Goal: Task Accomplishment & Management: Manage account settings

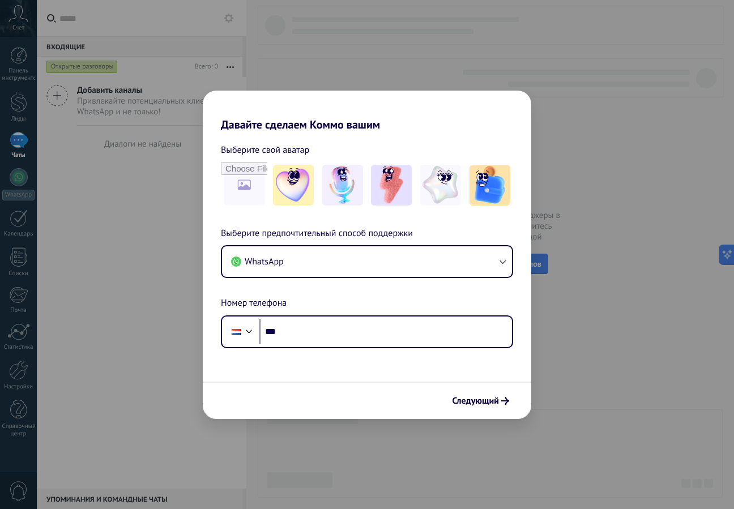
click at [590, 99] on div "Давайте сделаем Коммо вашим Выберите свой аватар Выберите предпочтительный спос…" at bounding box center [367, 254] width 734 height 509
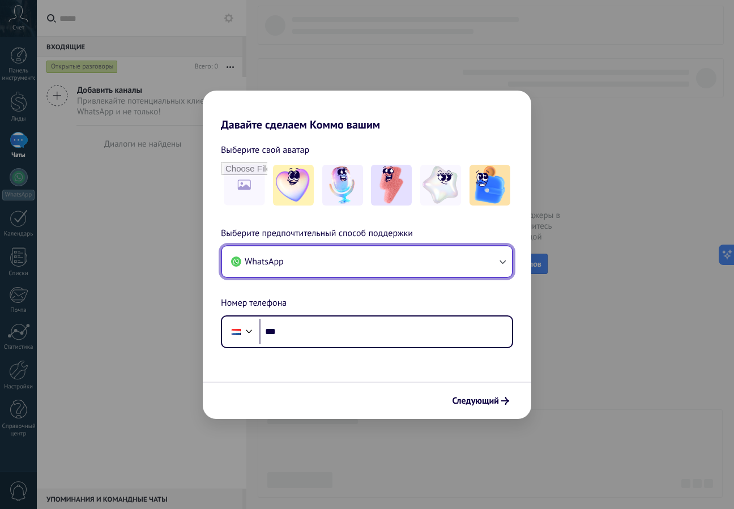
click at [417, 263] on button "WhatsApp" at bounding box center [367, 261] width 290 height 31
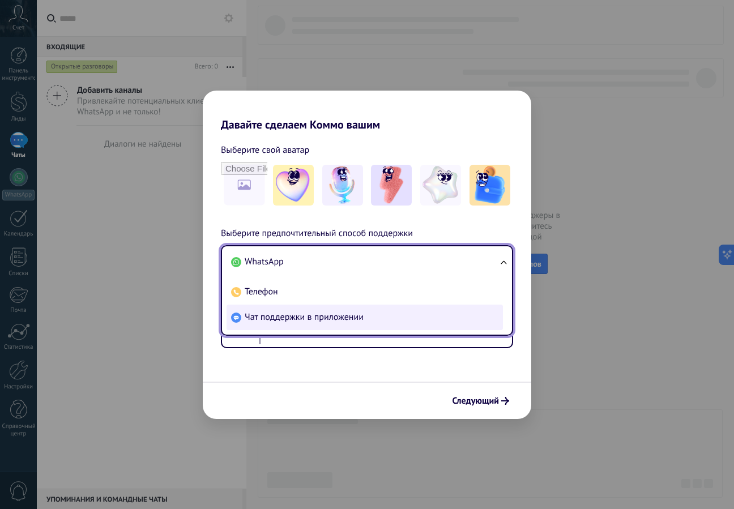
click at [366, 310] on li "Чат поддержки в приложении" at bounding box center [364, 317] width 276 height 25
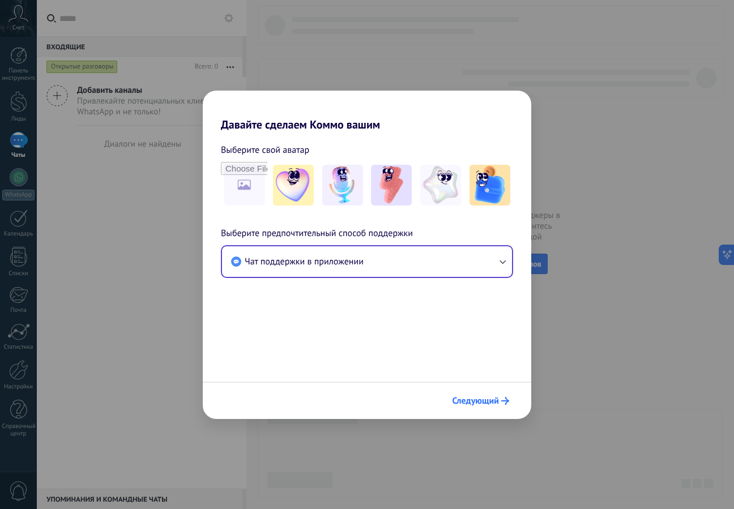
click at [482, 397] on font "Следующий" at bounding box center [475, 400] width 46 height 11
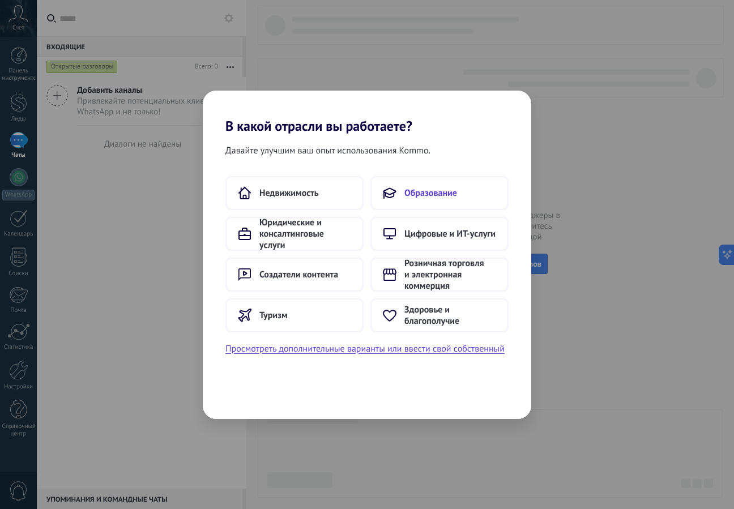
click at [428, 200] on button "Образование" at bounding box center [439, 193] width 138 height 34
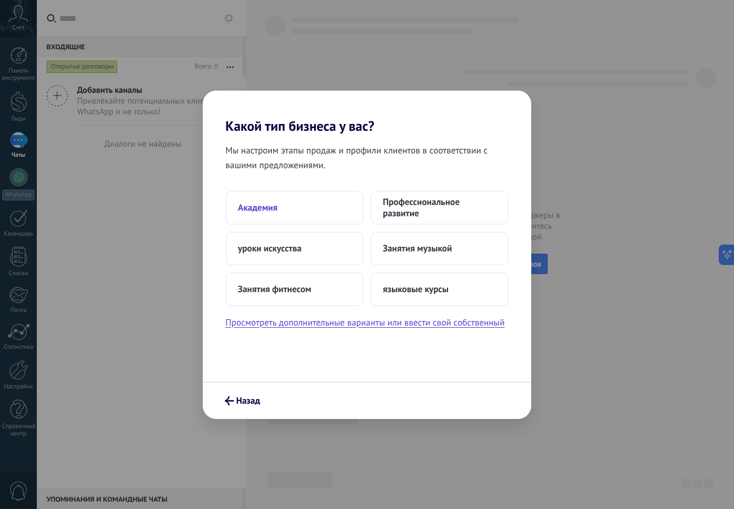
click at [293, 215] on button "Академия" at bounding box center [294, 208] width 138 height 34
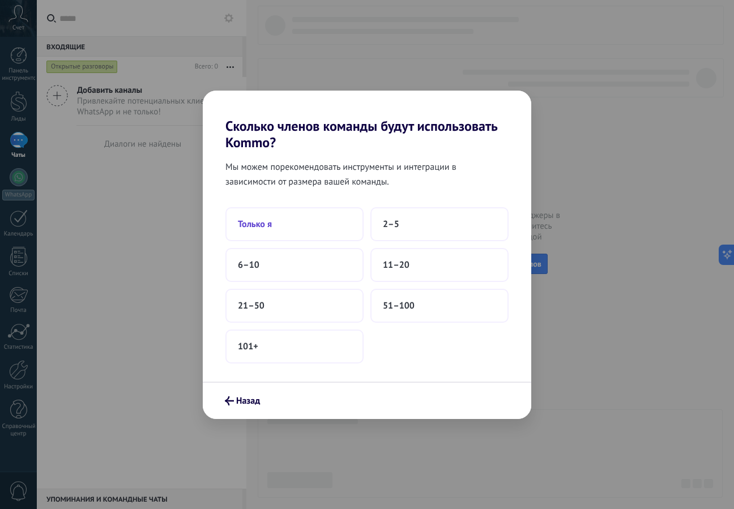
click at [298, 232] on button "Только я" at bounding box center [294, 224] width 138 height 34
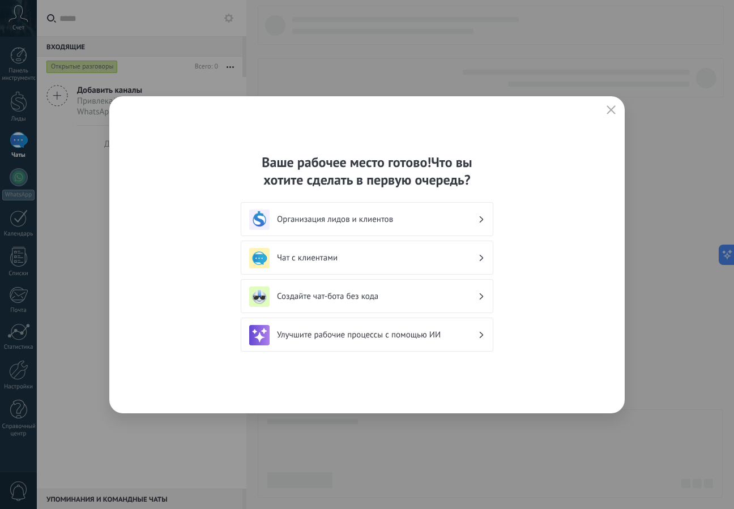
click at [615, 110] on icon "button" at bounding box center [610, 109] width 9 height 9
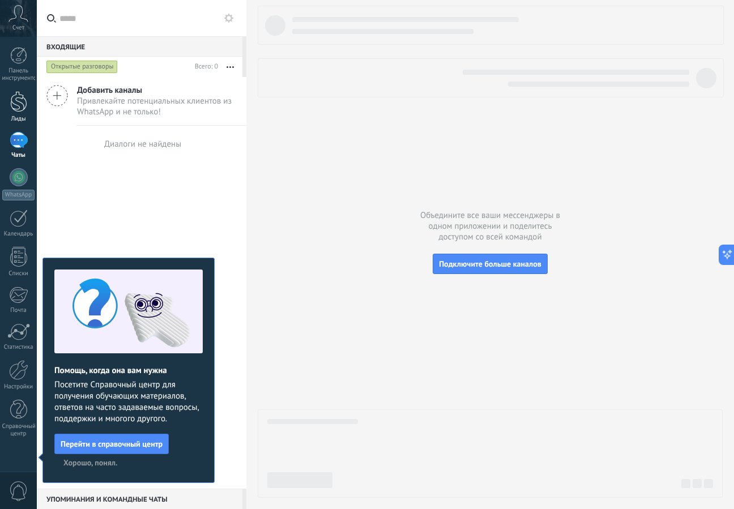
click at [18, 104] on div at bounding box center [18, 101] width 17 height 21
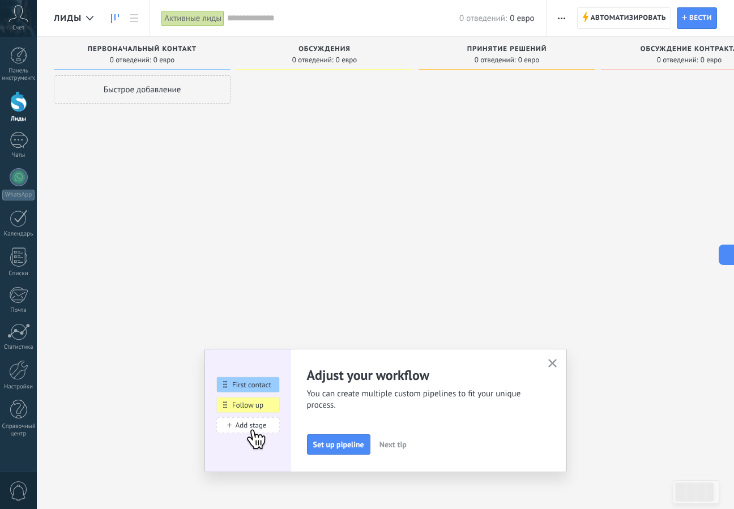
click at [17, 16] on icon at bounding box center [18, 13] width 20 height 17
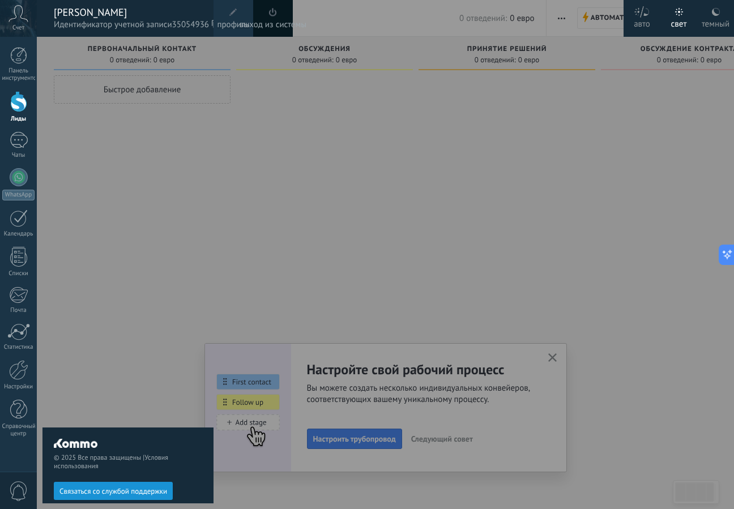
click at [75, 19] on span "Идентификатор учетной записи 35054936" at bounding box center [128, 25] width 148 height 12
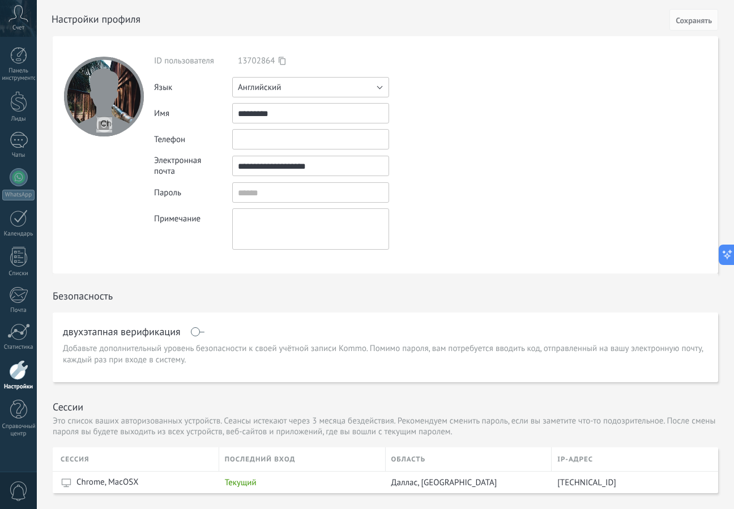
click at [314, 94] on button "Английский" at bounding box center [310, 87] width 157 height 20
click at [302, 87] on span "русский" at bounding box center [305, 87] width 160 height 11
click at [684, 29] on button "Сохранять" at bounding box center [693, 20] width 49 height 22
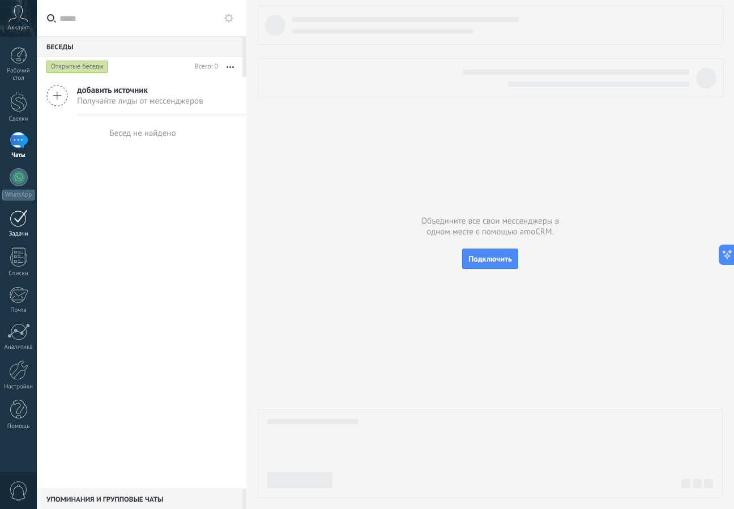
click at [16, 220] on div at bounding box center [19, 218] width 18 height 18
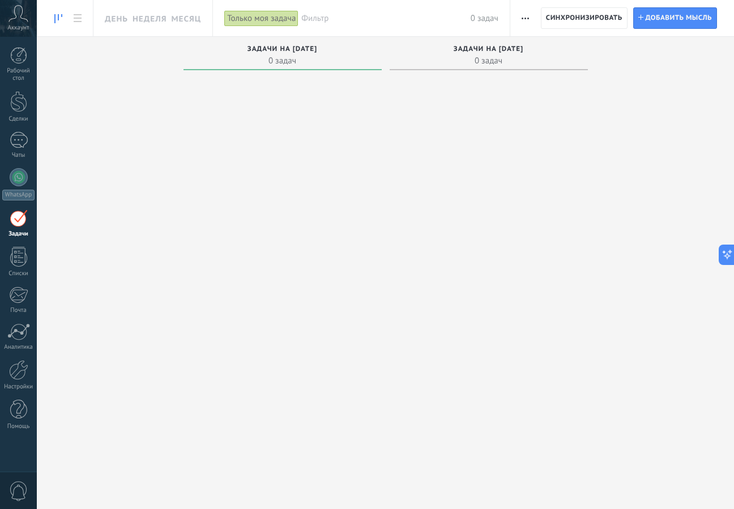
click at [23, 13] on icon at bounding box center [18, 13] width 20 height 17
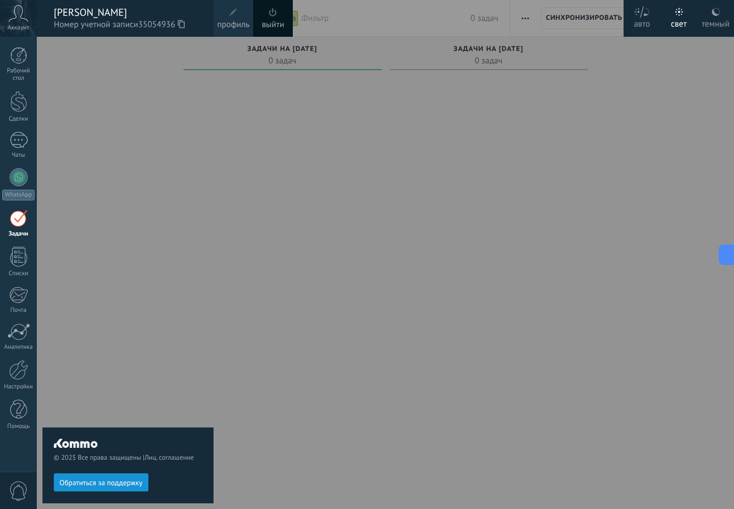
click at [234, 8] on span at bounding box center [233, 12] width 8 height 8
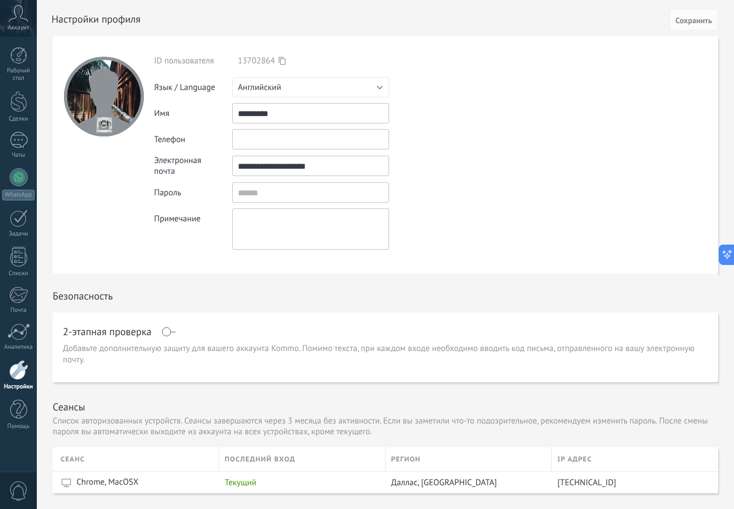
click at [12, 373] on div at bounding box center [18, 370] width 19 height 20
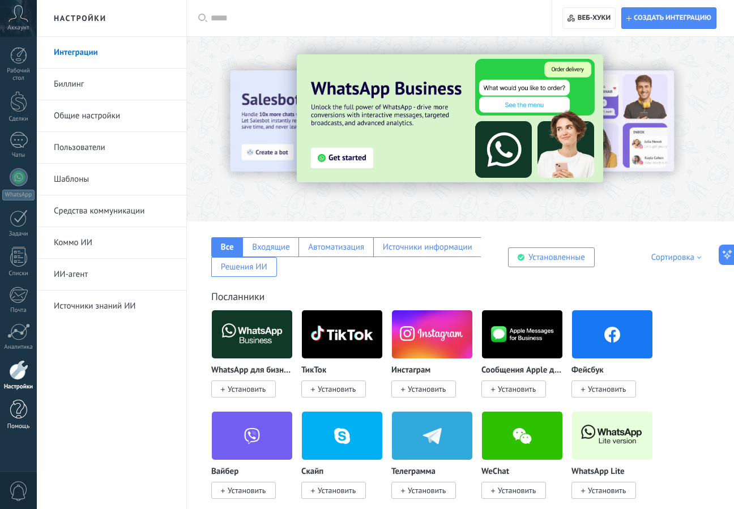
click at [23, 405] on div at bounding box center [18, 410] width 17 height 20
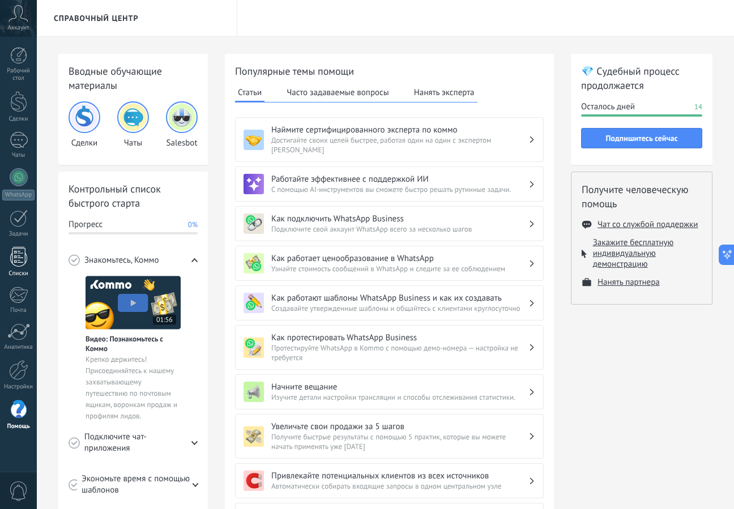
click at [16, 252] on div at bounding box center [18, 257] width 17 height 20
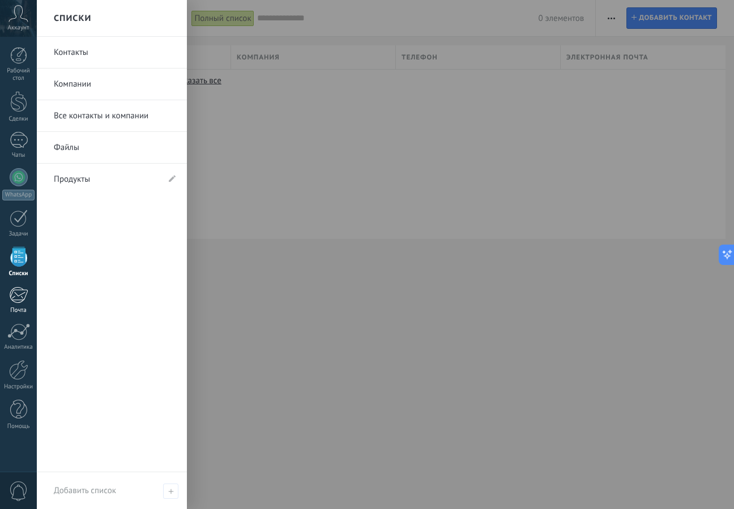
click at [11, 287] on div at bounding box center [18, 294] width 19 height 17
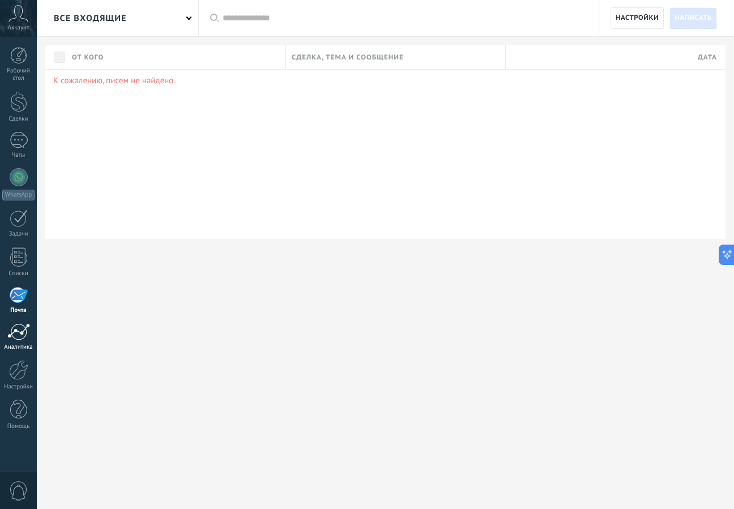
click at [19, 342] on link "Аналитика" at bounding box center [18, 337] width 37 height 28
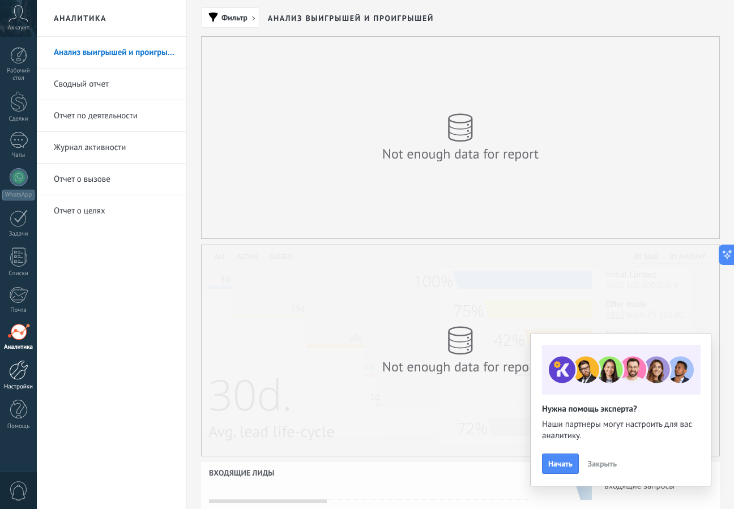
click at [16, 376] on div at bounding box center [18, 370] width 19 height 20
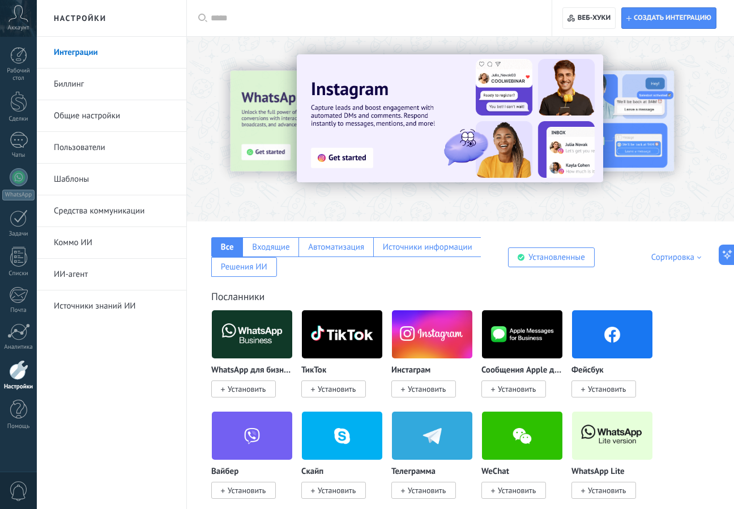
click at [99, 74] on link "Биллинг" at bounding box center [114, 84] width 121 height 32
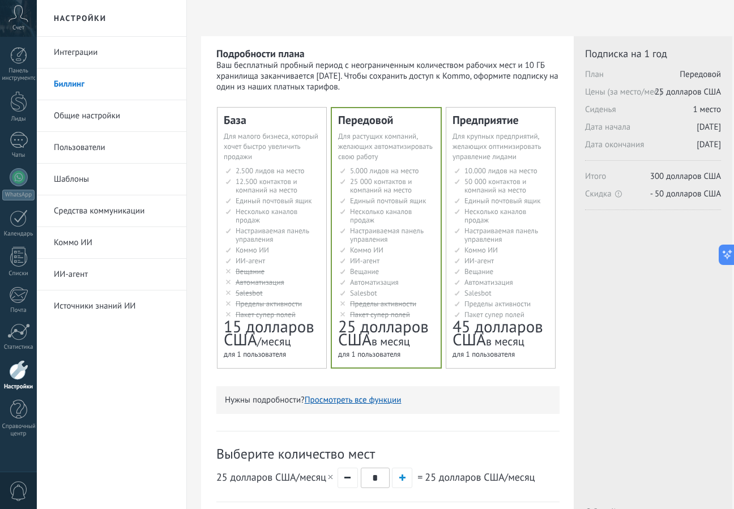
click at [88, 236] on link "Коммо ИИ" at bounding box center [114, 243] width 121 height 32
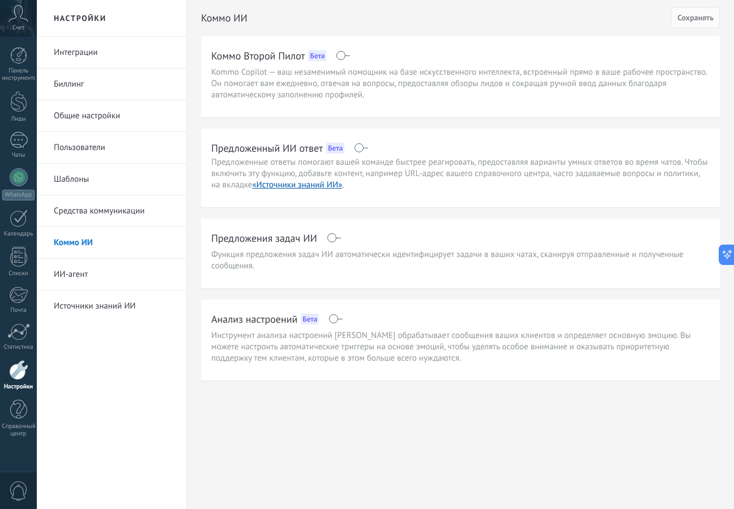
click at [116, 113] on font "Общие настройки" at bounding box center [87, 115] width 66 height 11
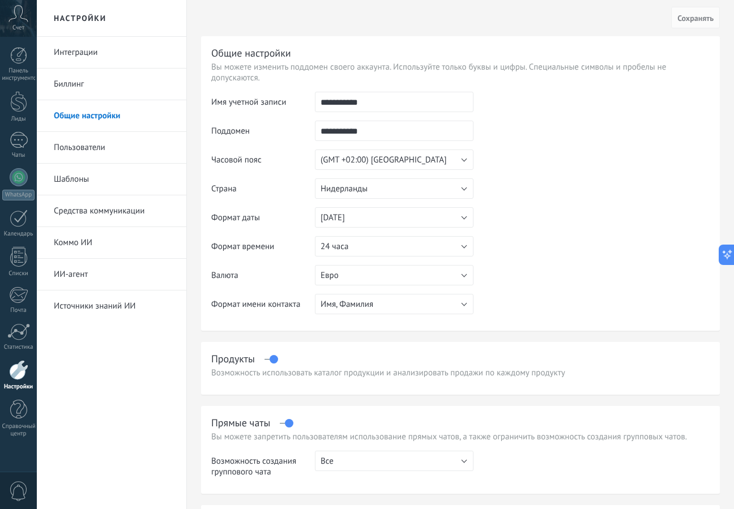
click at [14, 20] on icon at bounding box center [18, 13] width 20 height 17
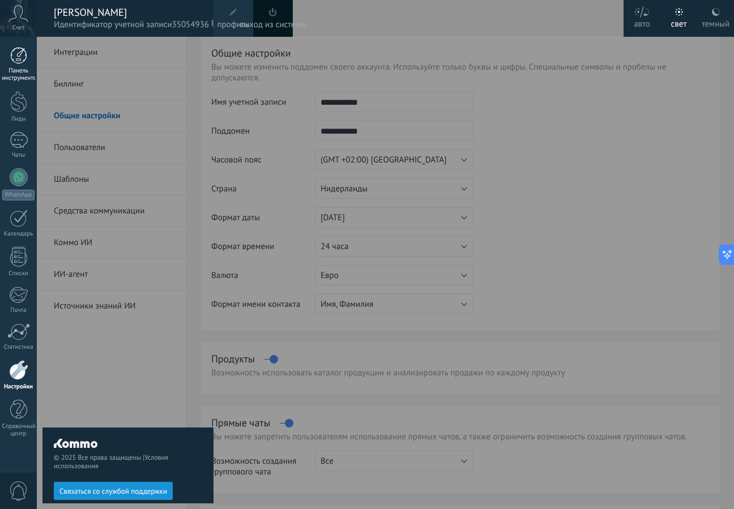
click at [17, 66] on link "Панель инструментов" at bounding box center [18, 64] width 37 height 35
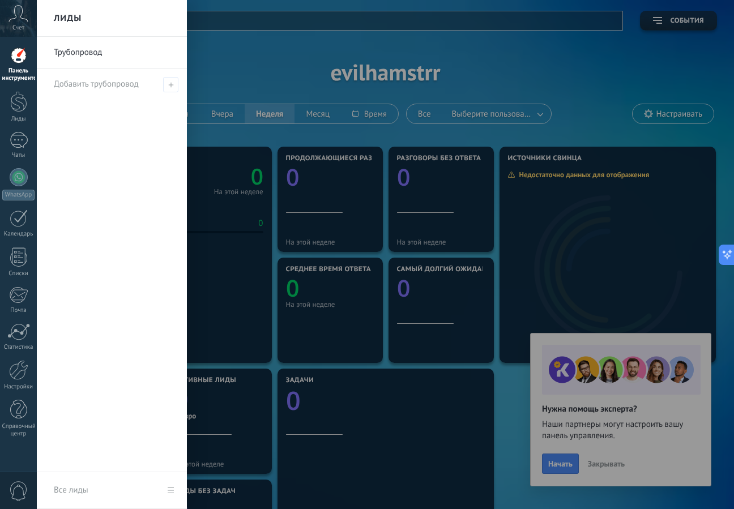
click at [224, 47] on div at bounding box center [404, 254] width 734 height 509
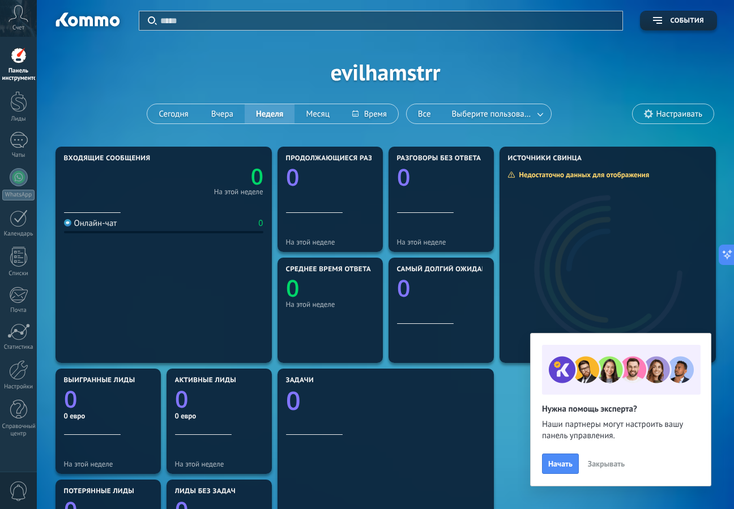
click at [95, 14] on div at bounding box center [86, 21] width 73 height 19
click at [20, 376] on div at bounding box center [18, 370] width 19 height 20
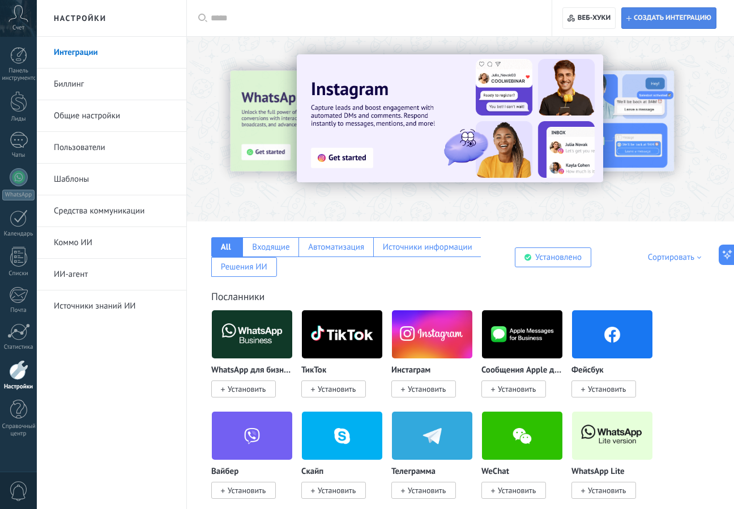
click at [679, 17] on font "Создать интеграцию" at bounding box center [672, 18] width 78 height 8
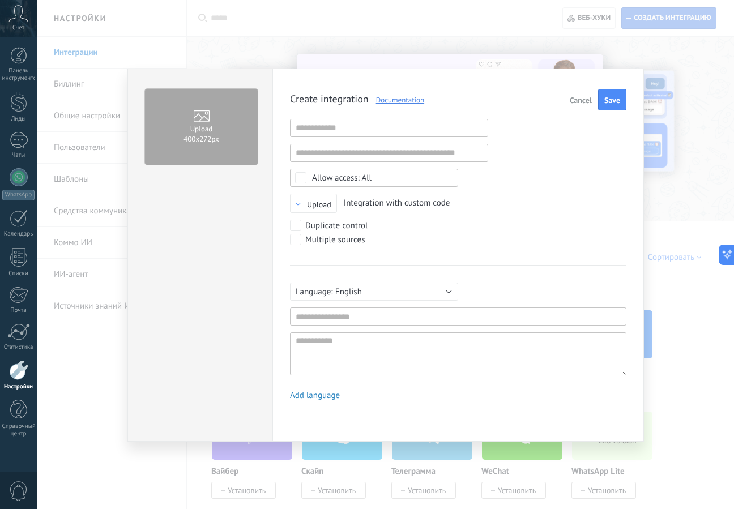
scroll to position [11, 0]
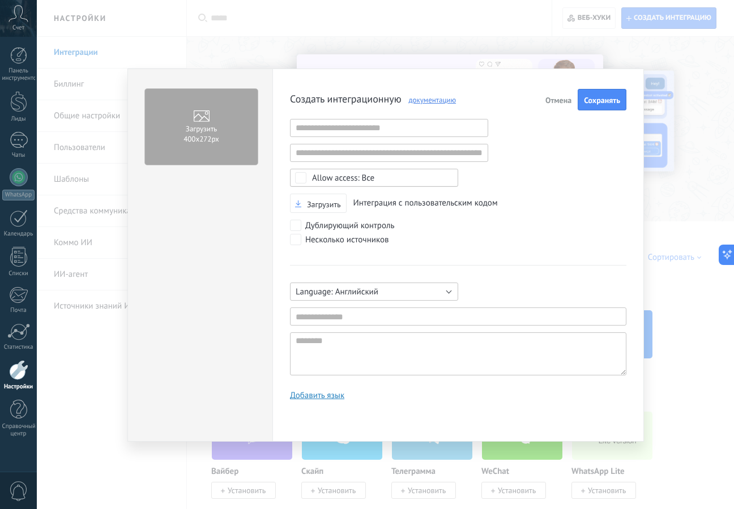
click at [399, 287] on button "Английский" at bounding box center [374, 291] width 168 height 18
click at [372, 290] on span "русский" at bounding box center [368, 293] width 171 height 11
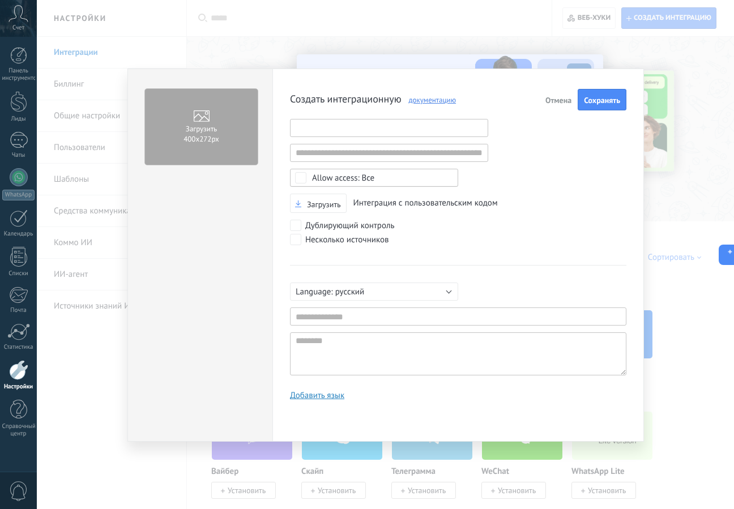
click at [423, 125] on input "text" at bounding box center [389, 128] width 198 height 18
click at [411, 152] on input "text" at bounding box center [389, 153] width 198 height 18
click at [394, 241] on div "Несколько источников" at bounding box center [458, 241] width 336 height 14
click at [409, 127] on input "text" at bounding box center [389, 128] width 198 height 18
click at [445, 97] on font "документацию" at bounding box center [432, 100] width 47 height 10
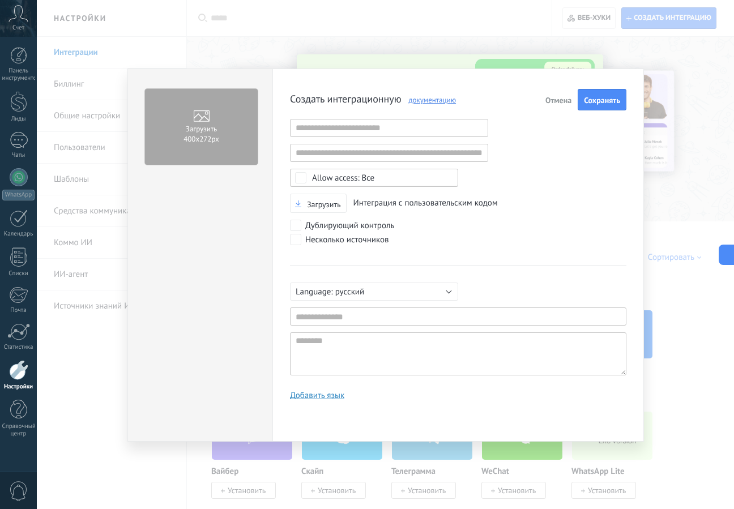
click at [551, 96] on font "Отмена" at bounding box center [558, 100] width 26 height 10
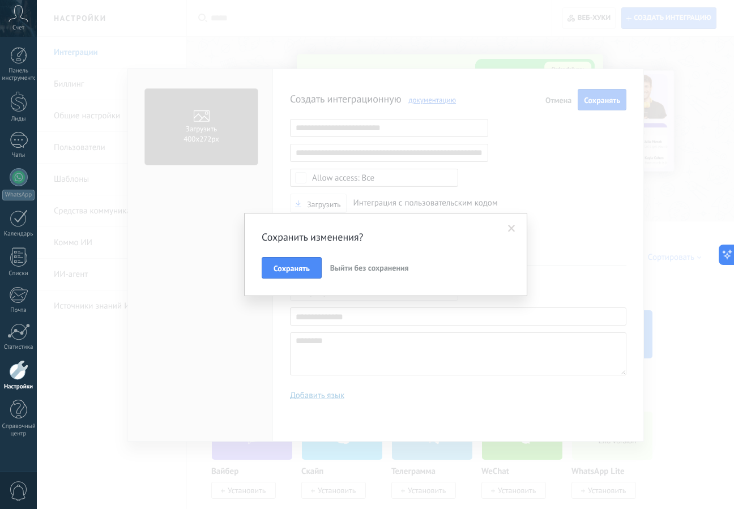
click at [334, 272] on font "Выйти без сохранения" at bounding box center [369, 268] width 79 height 10
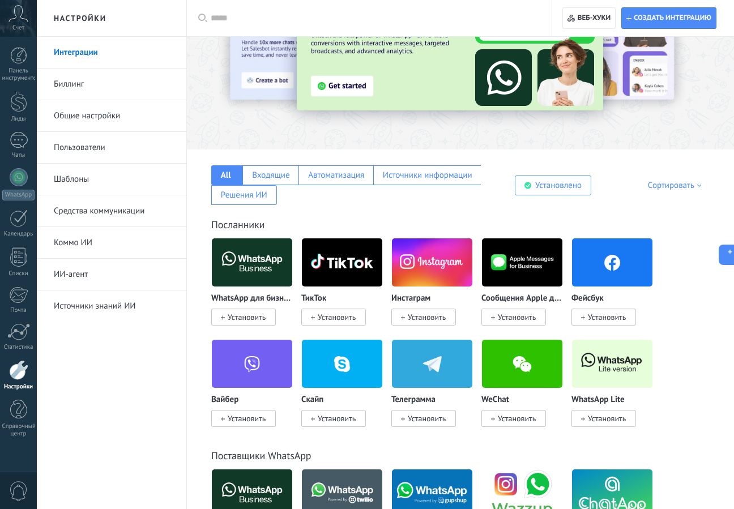
scroll to position [0, 0]
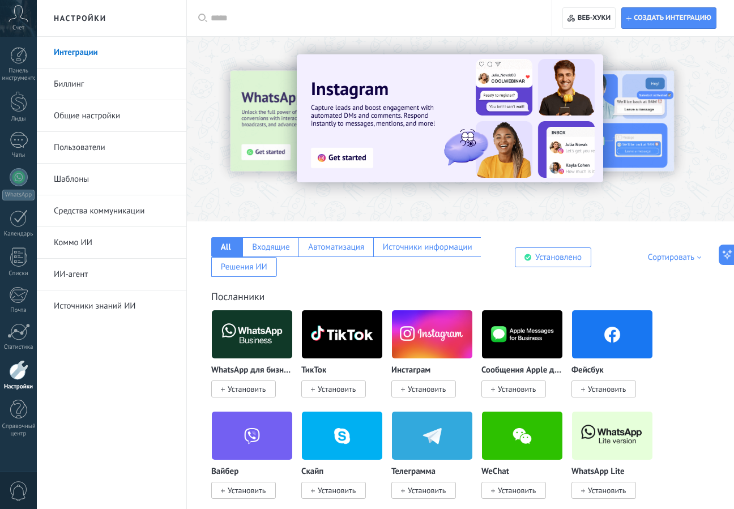
click at [122, 209] on font "Средства коммуникации" at bounding box center [99, 210] width 91 height 11
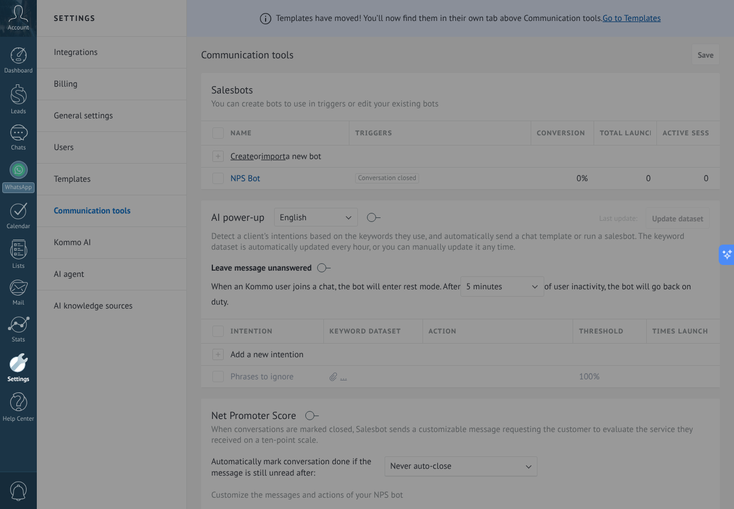
click at [485, 108] on div at bounding box center [404, 254] width 734 height 509
click at [29, 59] on link "Dashboard" at bounding box center [18, 61] width 37 height 28
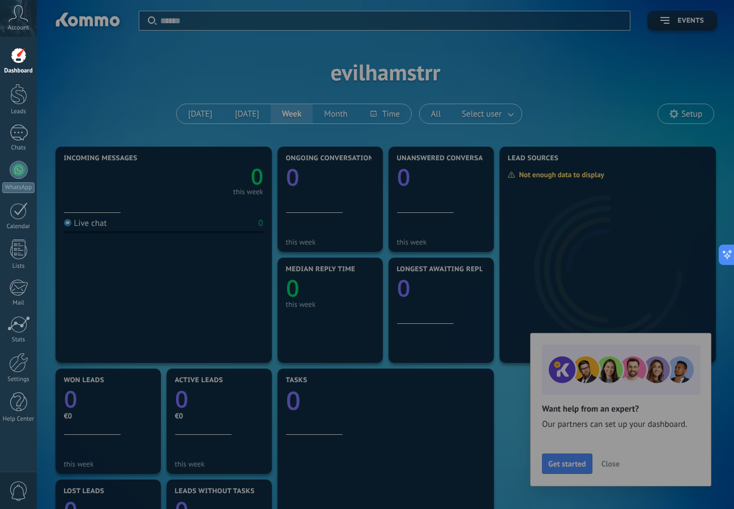
click at [404, 101] on div at bounding box center [404, 254] width 734 height 509
